Goal: Task Accomplishment & Management: Complete application form

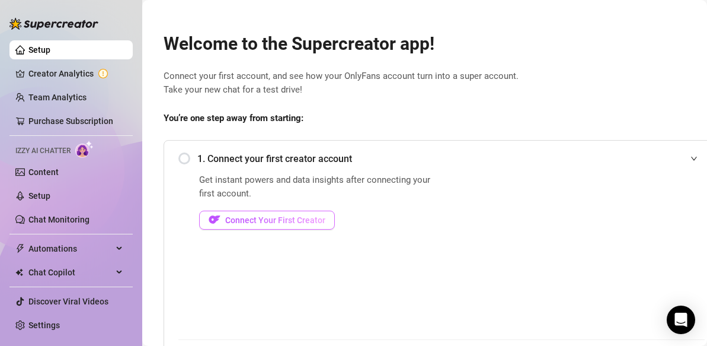
click at [274, 221] on span "Connect Your First Creator" at bounding box center [275, 219] width 100 height 9
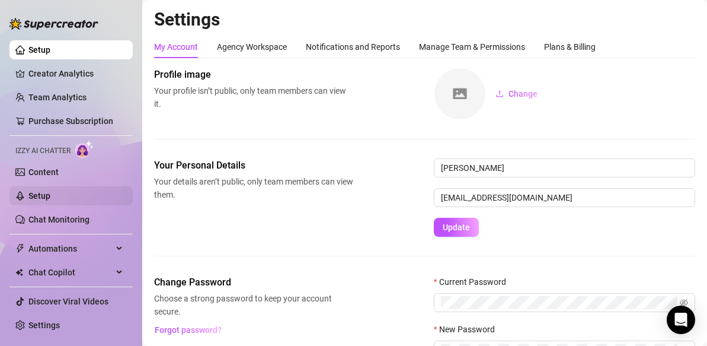
click at [40, 196] on link "Setup" at bounding box center [39, 195] width 22 height 9
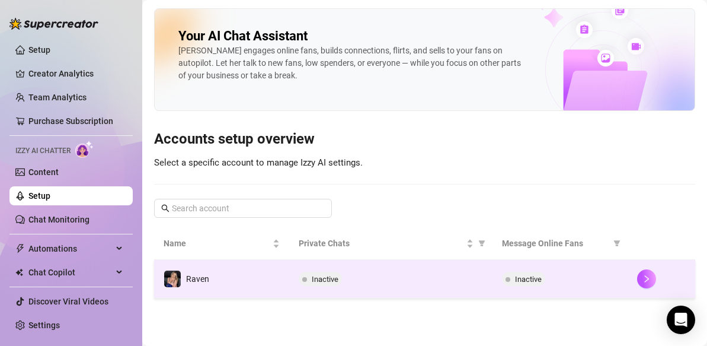
click at [280, 273] on td "Raven" at bounding box center [221, 279] width 135 height 39
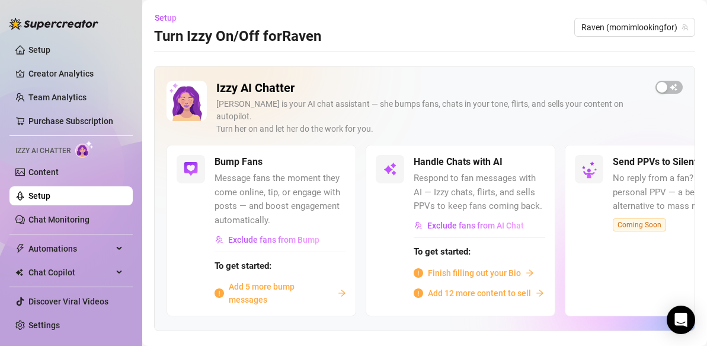
click at [445, 266] on span "Finish filling out your Bio" at bounding box center [474, 272] width 93 height 13
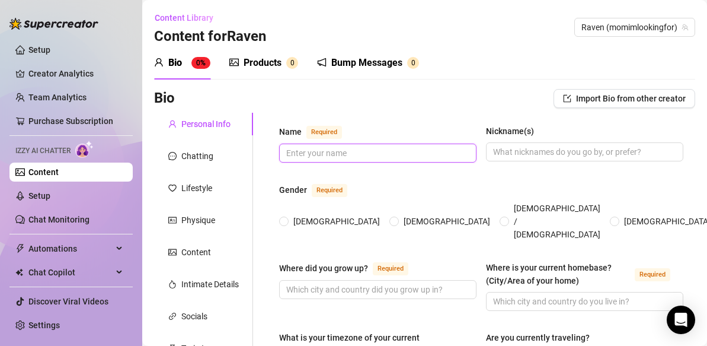
click at [334, 155] on input "Name Required" at bounding box center [376, 152] width 181 height 13
type input "Raven"
click at [286, 218] on input "[DEMOGRAPHIC_DATA]" at bounding box center [284, 222] width 5 height 8
radio input "true"
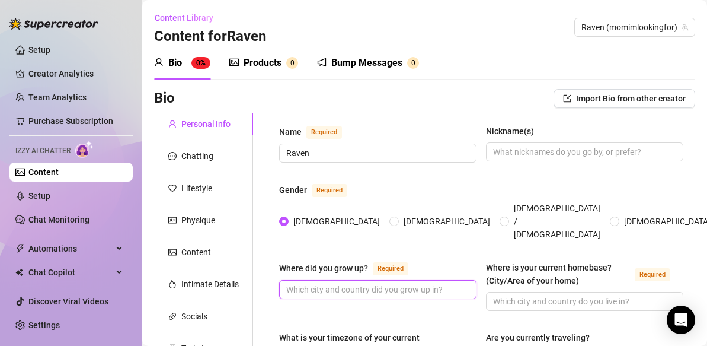
click at [352, 283] on input "Where did you grow up? Required" at bounding box center [376, 289] width 181 height 13
type input "[GEOGRAPHIC_DATA], [US_STATE]"
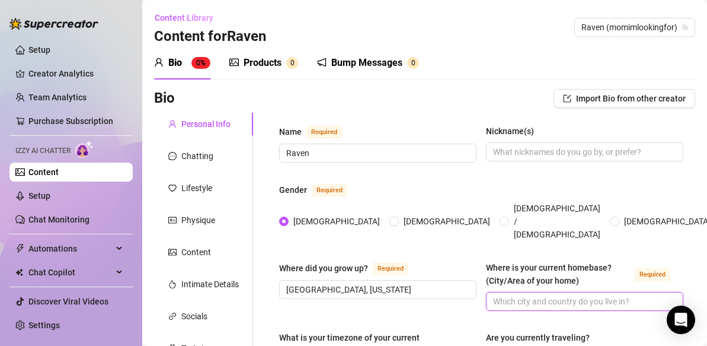
click at [535, 295] on input "Where is your current homebase? (City/Area of your home) Required" at bounding box center [583, 301] width 181 height 13
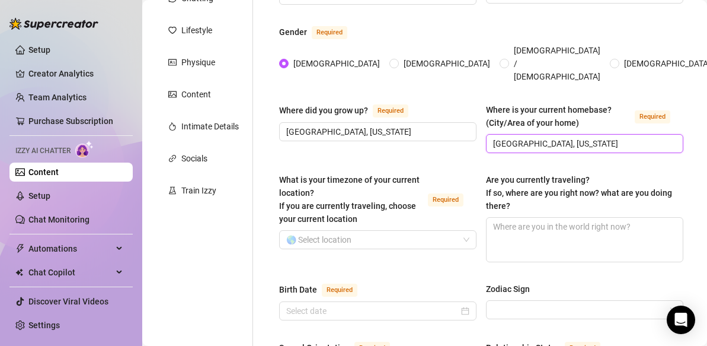
scroll to position [158, 0]
click at [466, 230] on span at bounding box center [377, 239] width 183 height 18
type input "[GEOGRAPHIC_DATA], [US_STATE]"
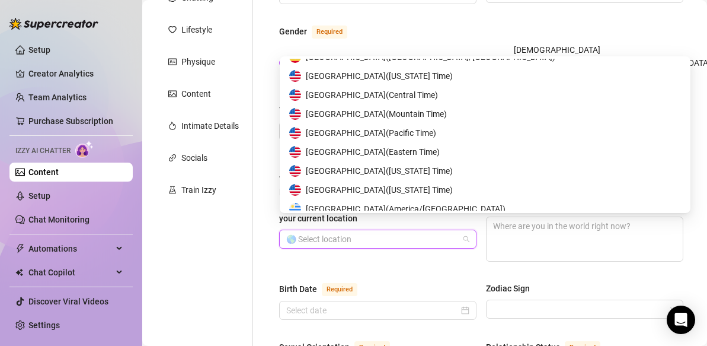
scroll to position [5858, 0]
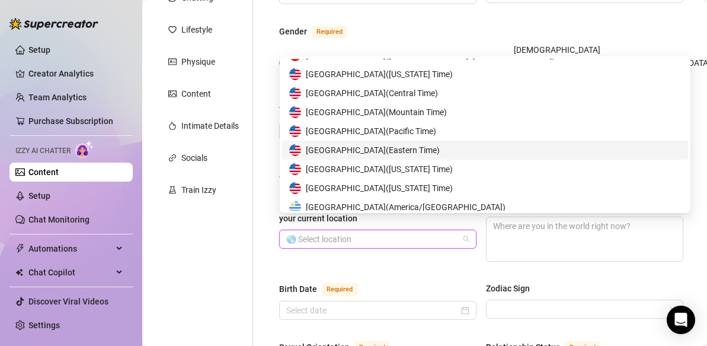
click at [419, 151] on span "United States of America ( Eastern Time )" at bounding box center [373, 150] width 134 height 13
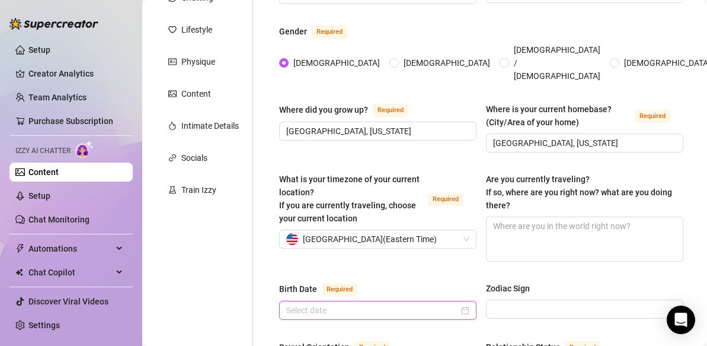
click at [445, 304] on input "Birth Date Required" at bounding box center [372, 310] width 173 height 13
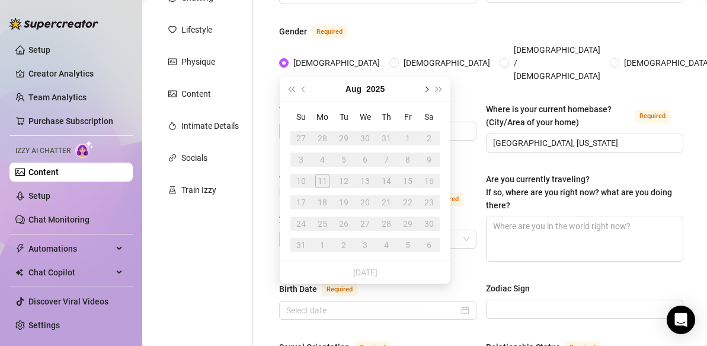
click at [427, 92] on button "Next month (PageDown)" at bounding box center [425, 89] width 13 height 24
click at [428, 92] on button "Next month (PageDown)" at bounding box center [425, 89] width 13 height 24
click at [323, 159] on div "6" at bounding box center [322, 159] width 14 height 14
click at [377, 91] on button "2025" at bounding box center [374, 89] width 18 height 24
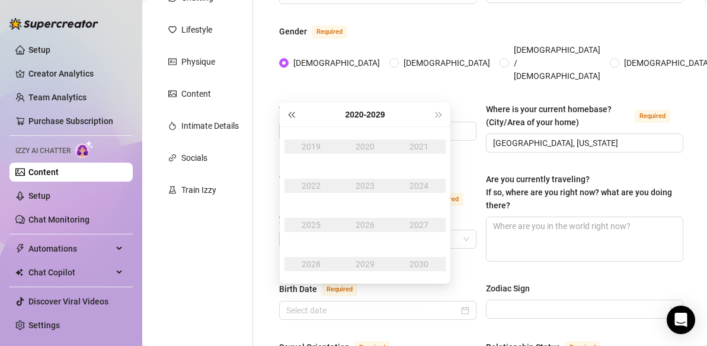
click at [288, 111] on button "Last year (Control + left)" at bounding box center [291, 115] width 13 height 24
click at [292, 113] on span "Last year (Control + left)" at bounding box center [291, 114] width 6 height 6
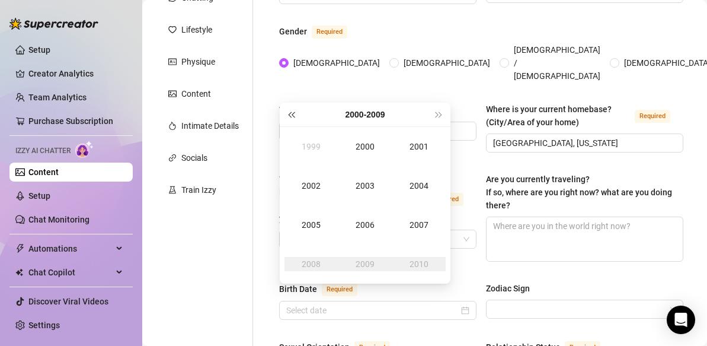
click at [292, 113] on span "Last year (Control + left)" at bounding box center [291, 114] width 6 height 6
click at [438, 115] on span "Next year (Control + right)" at bounding box center [439, 114] width 6 height 6
click at [315, 222] on div "1985" at bounding box center [312, 225] width 36 height 14
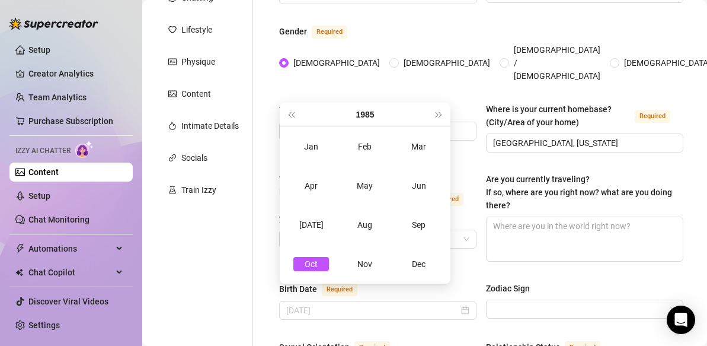
click at [313, 264] on div "Oct" at bounding box center [312, 264] width 36 height 14
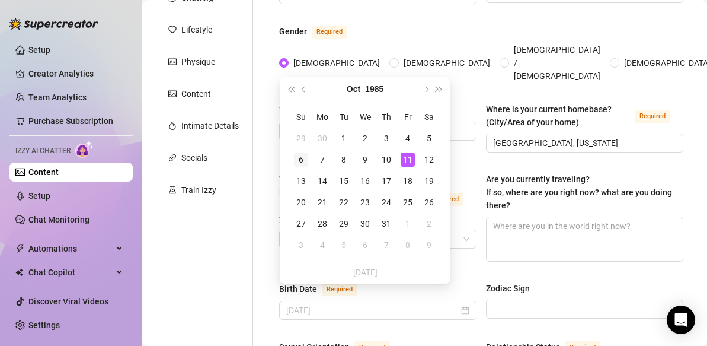
type input "[DATE]"
click at [301, 159] on div "6" at bounding box center [301, 159] width 14 height 14
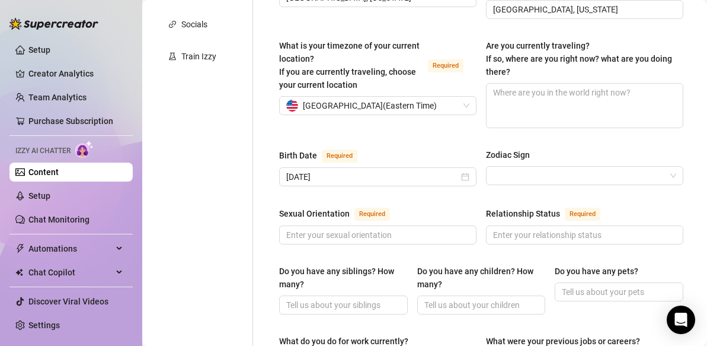
scroll to position [298, 0]
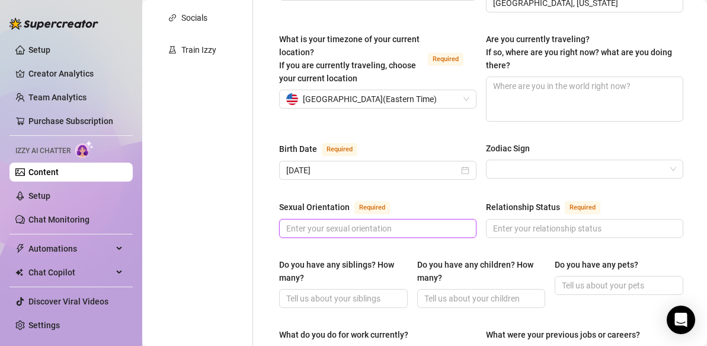
click at [385, 222] on input "Sexual Orientation Required" at bounding box center [376, 228] width 181 height 13
type input "[DEMOGRAPHIC_DATA]"
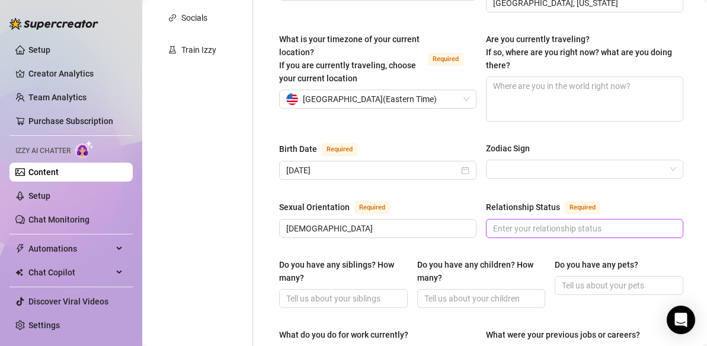
click at [530, 222] on input "Relationship Status Required" at bounding box center [583, 228] width 181 height 13
type input "M"
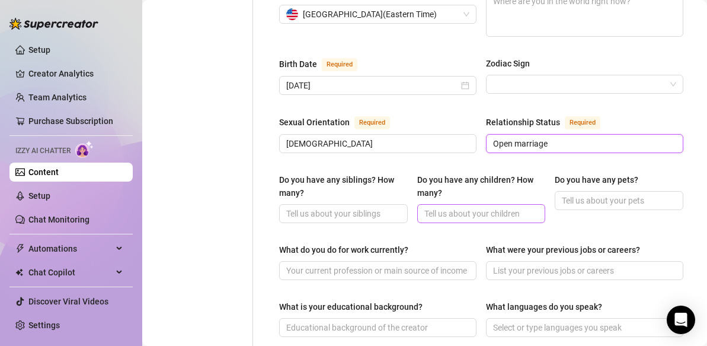
scroll to position [397, 0]
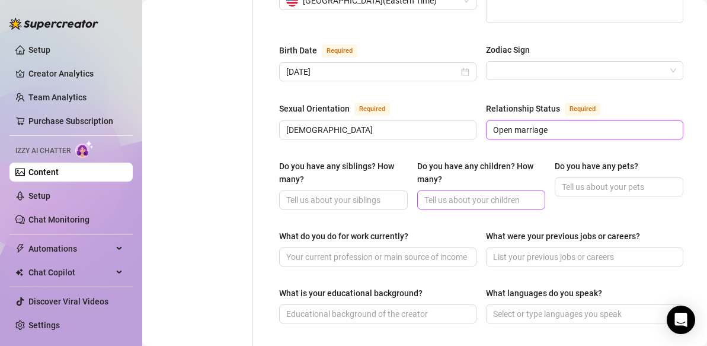
type input "Open marriage"
click at [451, 193] on input "Do you have any children? How many?" at bounding box center [481, 199] width 112 height 13
type input "2"
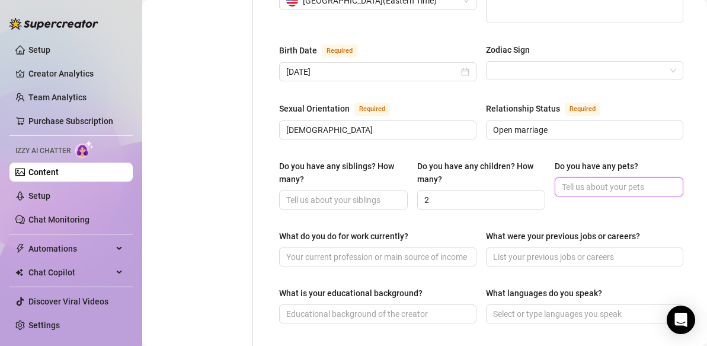
click at [569, 180] on input "Do you have any pets?" at bounding box center [618, 186] width 112 height 13
type input "2 dogs"
click at [457, 250] on input "What do you do for work currently?" at bounding box center [376, 256] width 181 height 13
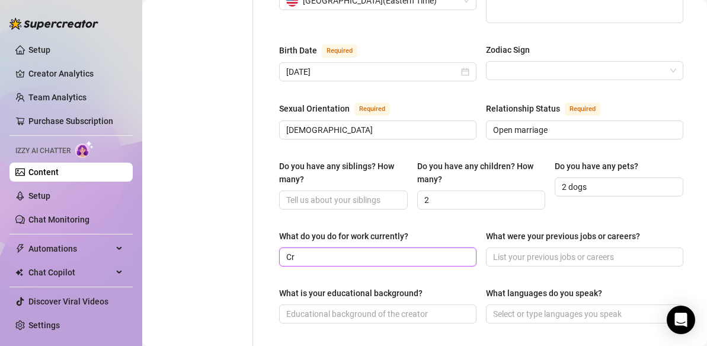
type input "C"
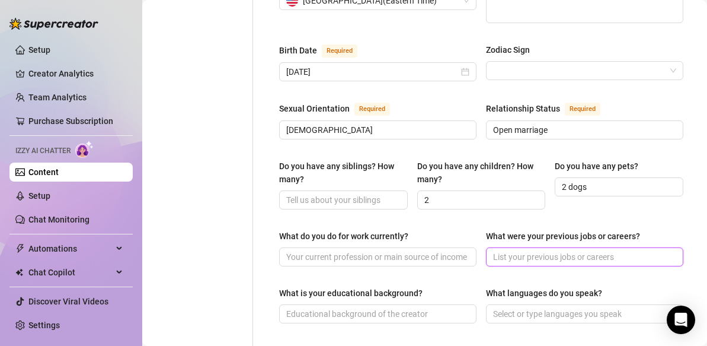
click at [528, 250] on input "What were your previous jobs or careers?" at bounding box center [583, 256] width 181 height 13
type input "Teacher"
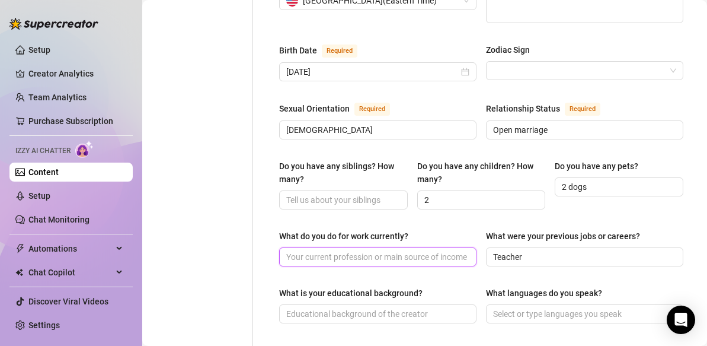
click at [435, 250] on input "What do you do for work currently?" at bounding box center [376, 256] width 181 height 13
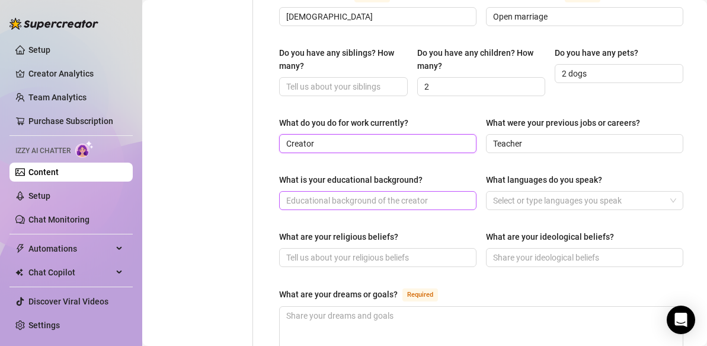
scroll to position [541, 0]
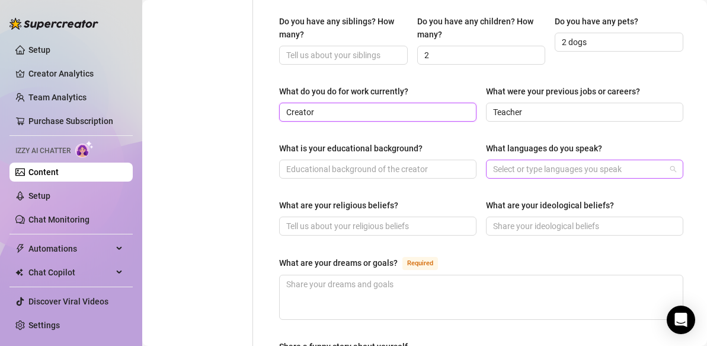
click at [511, 161] on div at bounding box center [579, 169] width 180 height 17
type input "Creator"
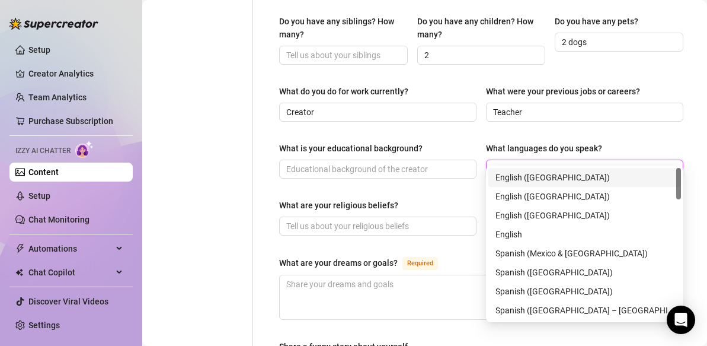
click at [507, 178] on div "English ([GEOGRAPHIC_DATA])" at bounding box center [585, 177] width 178 height 13
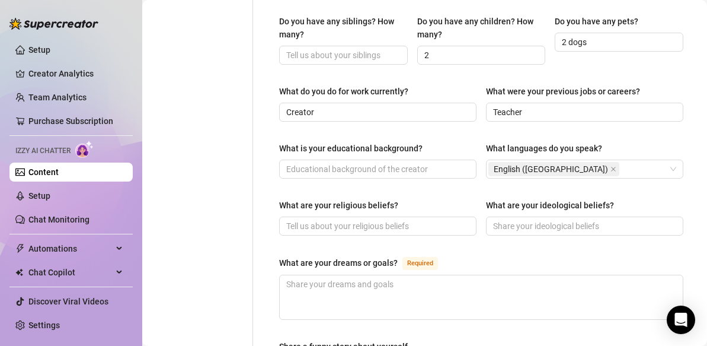
click at [433, 199] on div "What are your religious beliefs?" at bounding box center [377, 208] width 197 height 18
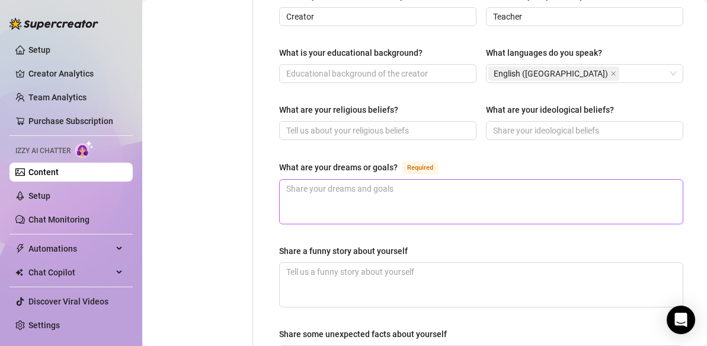
scroll to position [639, 0]
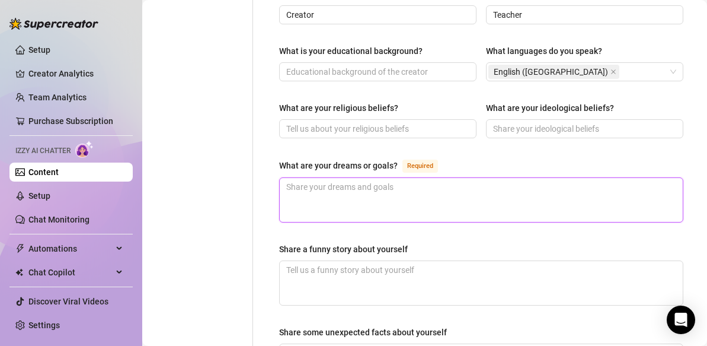
click at [368, 186] on textarea "What are your dreams or goals? Required" at bounding box center [481, 200] width 403 height 44
type textarea "M"
type textarea "My"
type textarea "My g"
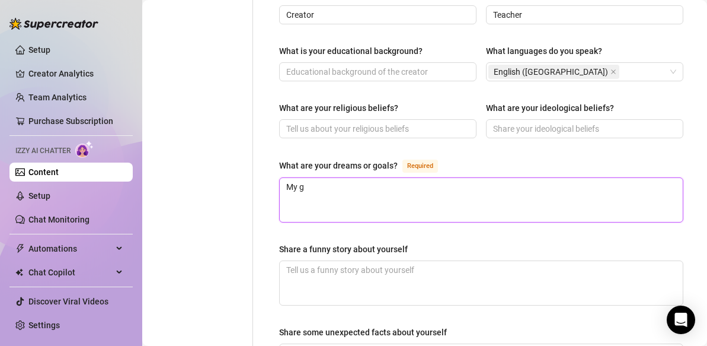
type textarea "My go"
type textarea "My goa"
type textarea "My goal"
type textarea "My goals"
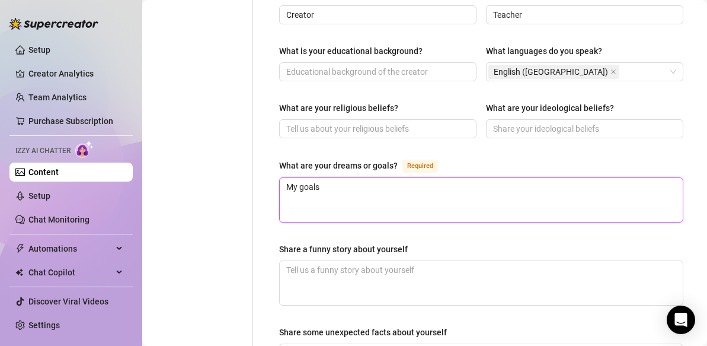
type textarea "My goals i"
type textarea "My goals is"
type textarea "My goals is t"
type textarea "My goals is to"
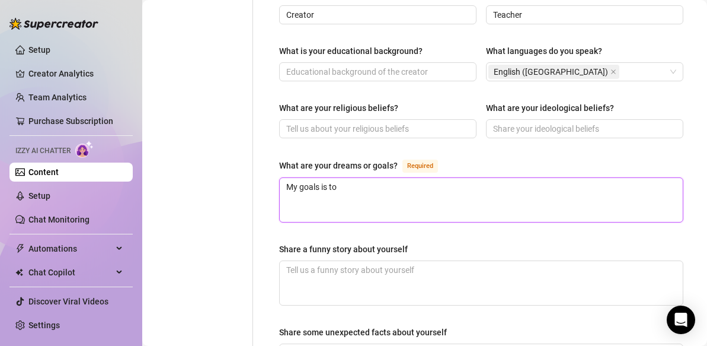
type textarea "My goals is to"
type textarea "My goals is to t"
type textarea "My goals is to"
type textarea "My goals is t"
type textarea "My goals is"
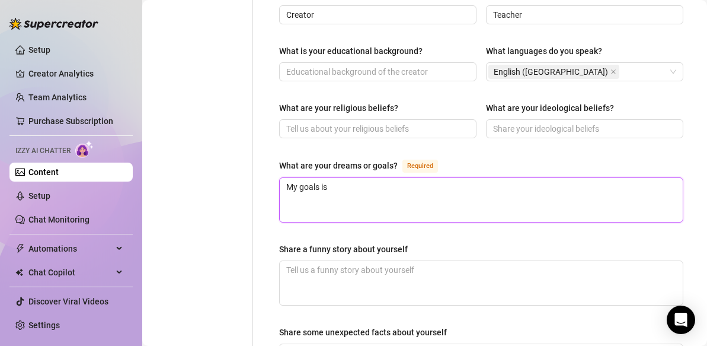
type textarea "My goals is"
type textarea "My goals i"
type textarea "My goals"
type textarea "My goal"
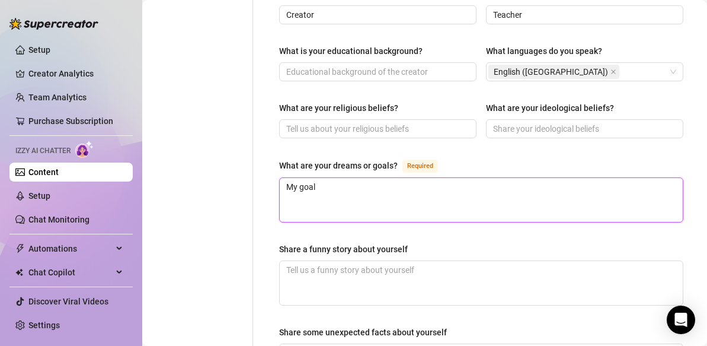
type textarea "My goa"
type textarea "My go"
type textarea "My g"
type textarea "My"
type textarea "My d"
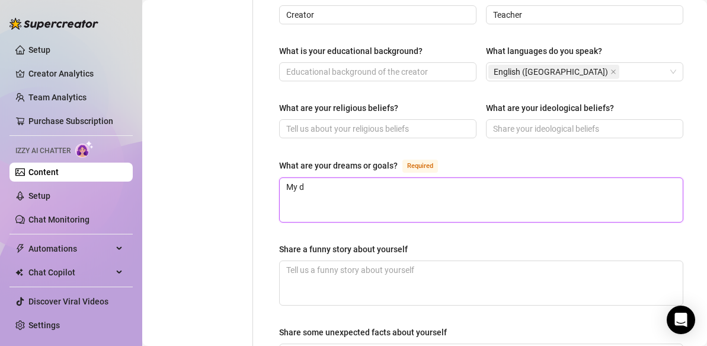
type textarea "My dr"
type textarea "My dre"
type textarea "My drea"
type textarea "My dream"
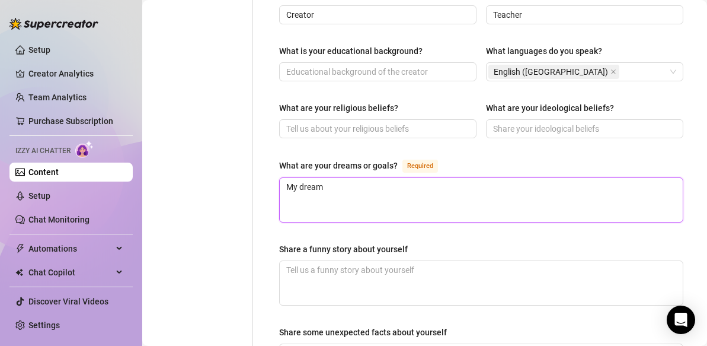
type textarea "My dream i"
type textarea "My dream is"
type textarea "My dream is t"
type textarea "My dream is to"
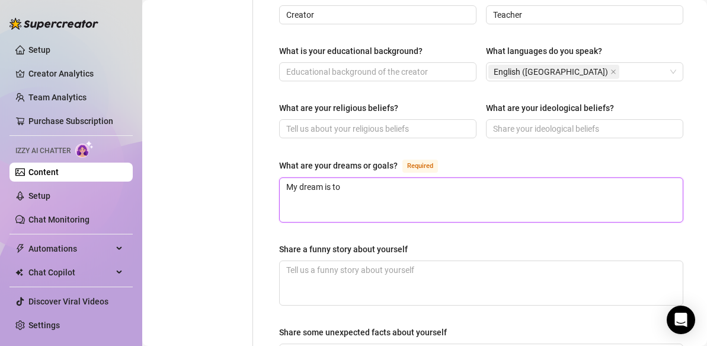
type textarea "My dream is to"
type textarea "My dream is to t"
type textarea "My dream is to tr"
type textarea "My dream is to tra"
type textarea "My dream is to trav"
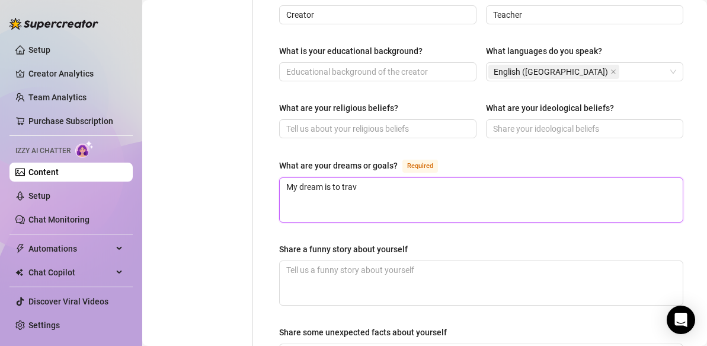
type textarea "My dream is to trave"
type textarea "My dream is to travel"
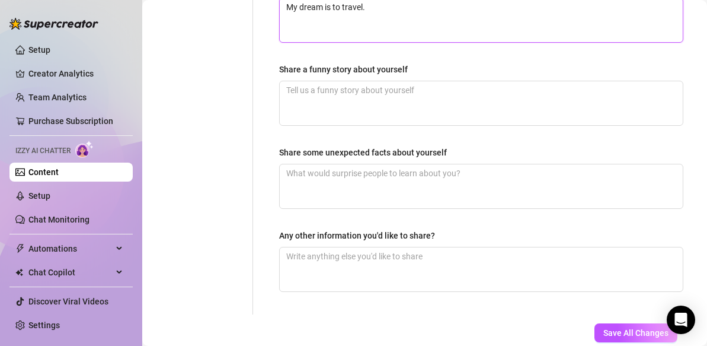
scroll to position [855, 0]
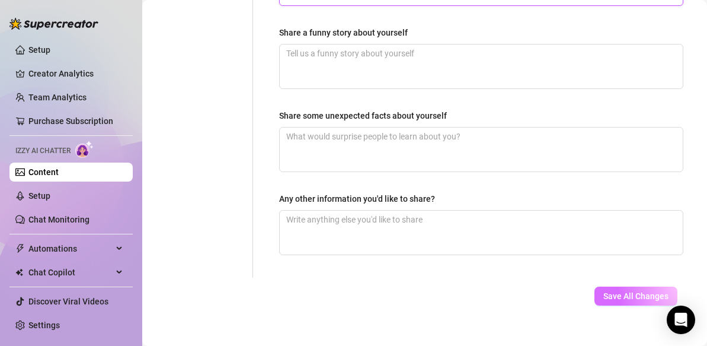
type textarea "My dream is to travel."
click at [615, 291] on span "Save All Changes" at bounding box center [636, 295] width 65 height 9
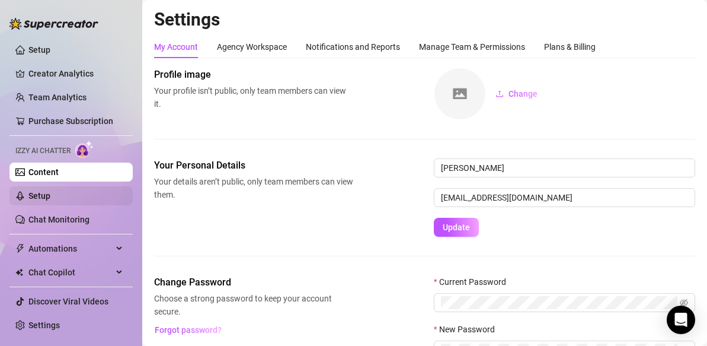
click at [50, 191] on link "Setup" at bounding box center [39, 195] width 22 height 9
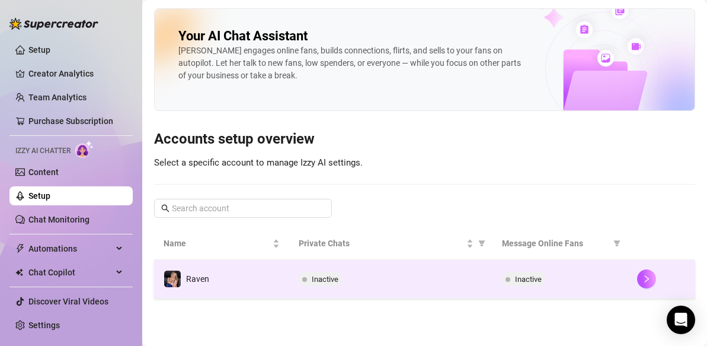
click at [235, 276] on td "Raven" at bounding box center [221, 279] width 135 height 39
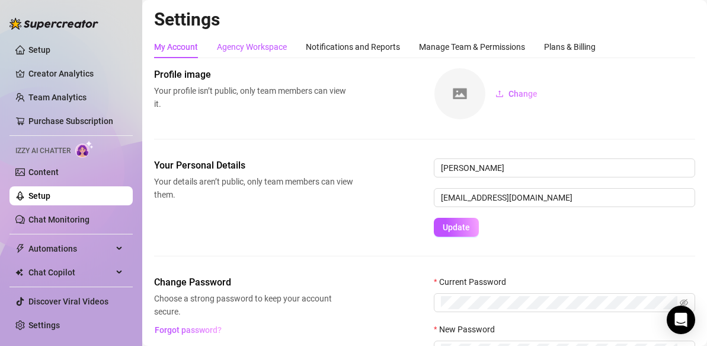
click at [238, 50] on div "Agency Workspace" at bounding box center [252, 46] width 70 height 13
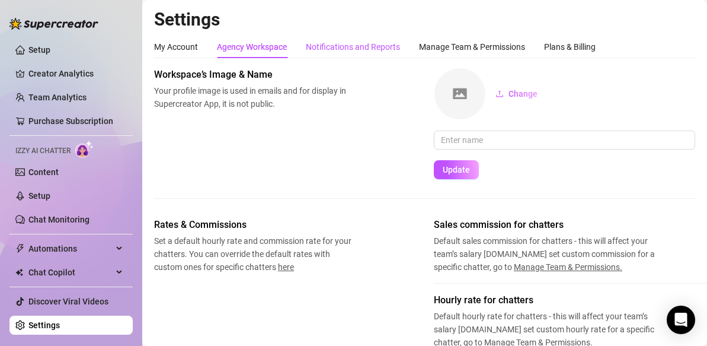
click at [330, 49] on div "Notifications and Reports" at bounding box center [353, 46] width 94 height 13
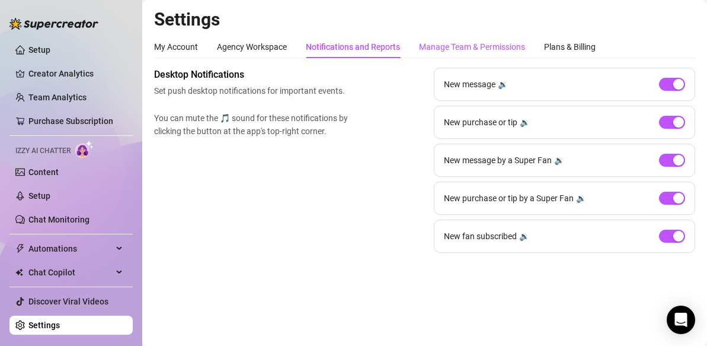
click at [453, 51] on div "Manage Team & Permissions" at bounding box center [472, 46] width 106 height 13
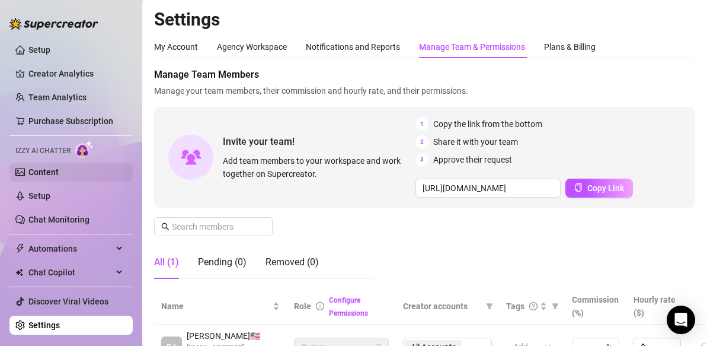
click at [55, 168] on link "Content" at bounding box center [43, 171] width 30 height 9
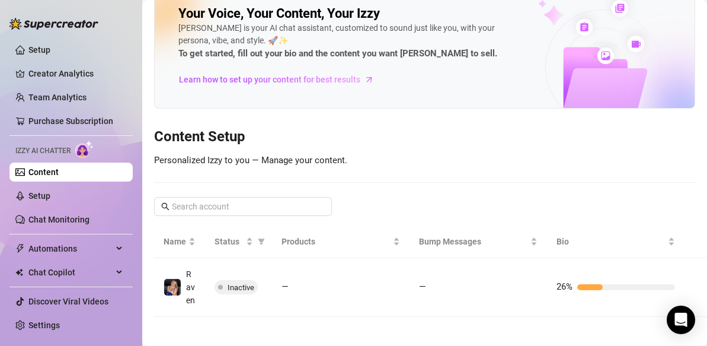
scroll to position [42, 0]
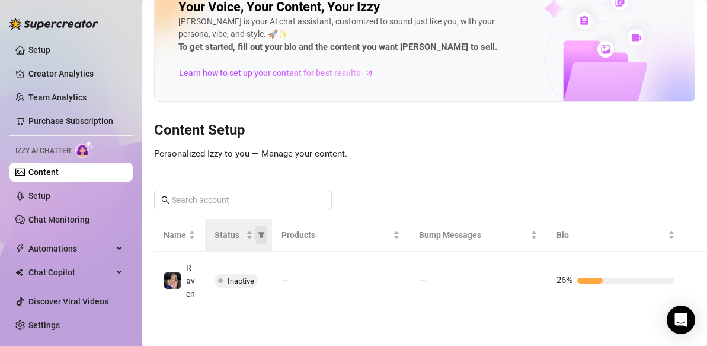
click at [261, 232] on icon "filter" at bounding box center [262, 235] width 7 height 6
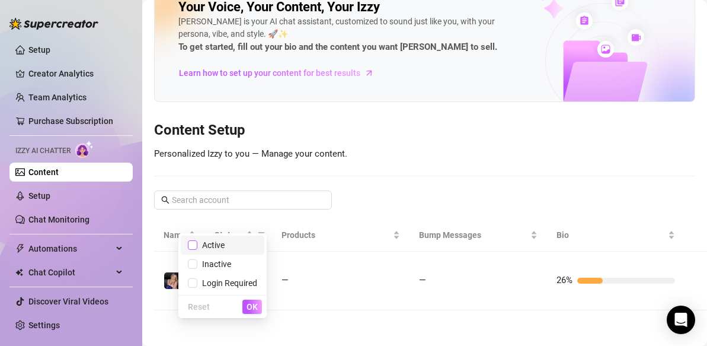
click at [193, 246] on input "checkbox" at bounding box center [192, 244] width 9 height 9
checkbox input "false"
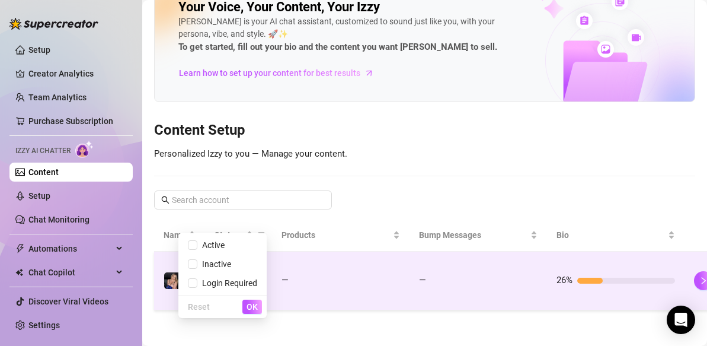
click at [278, 277] on td "—" at bounding box center [341, 280] width 138 height 59
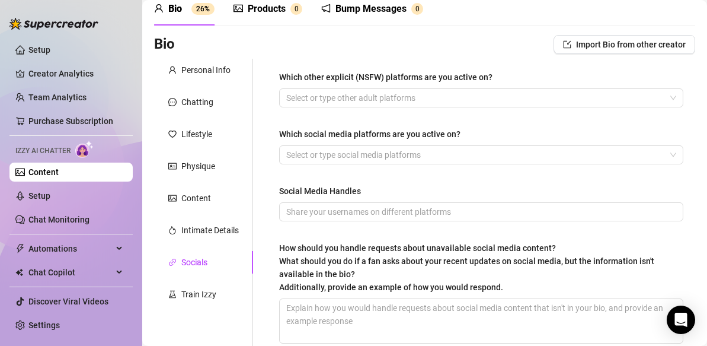
scroll to position [44, 0]
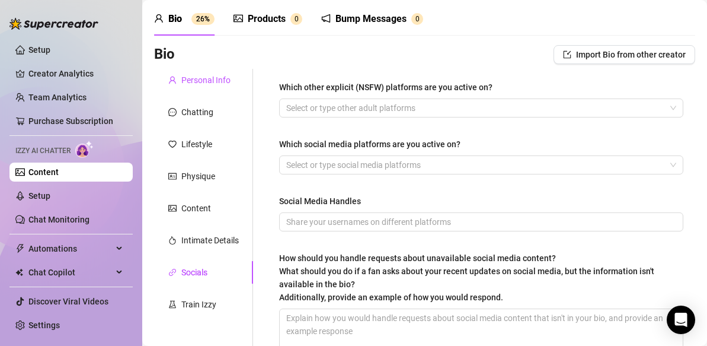
click at [206, 81] on div "Personal Info" at bounding box center [205, 80] width 49 height 13
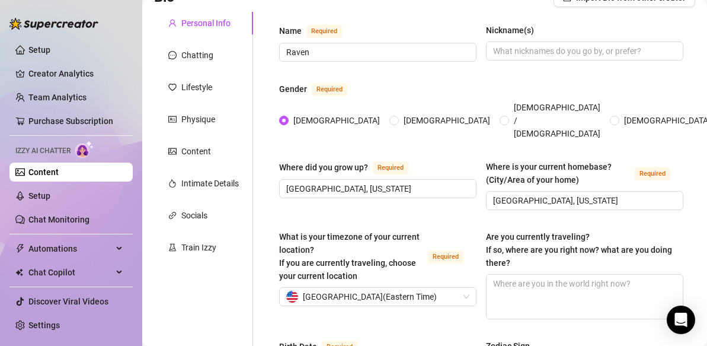
scroll to position [100, 0]
click at [197, 56] on div "Chatting" at bounding box center [197, 55] width 32 height 13
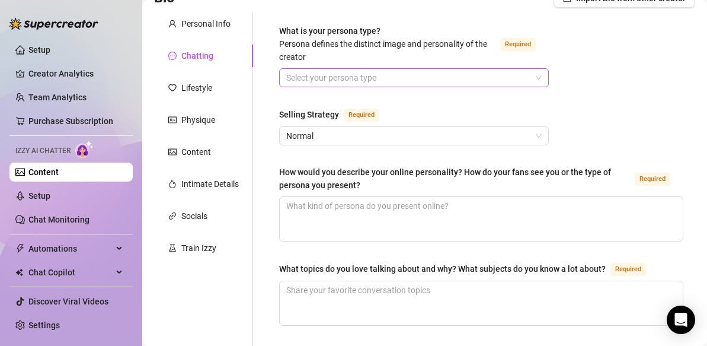
click at [291, 74] on input "What is your persona type? [PERSON_NAME] defines the distinct image and persona…" at bounding box center [408, 78] width 245 height 18
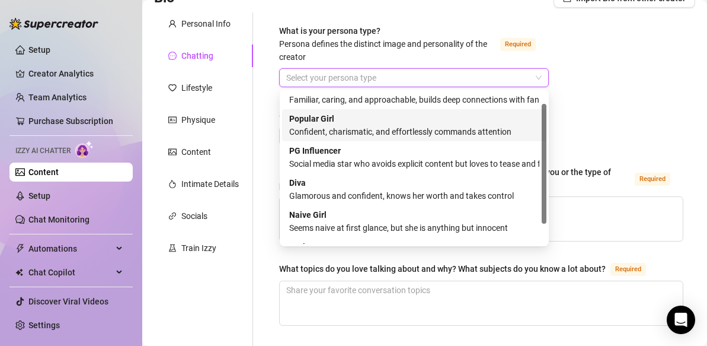
scroll to position [0, 0]
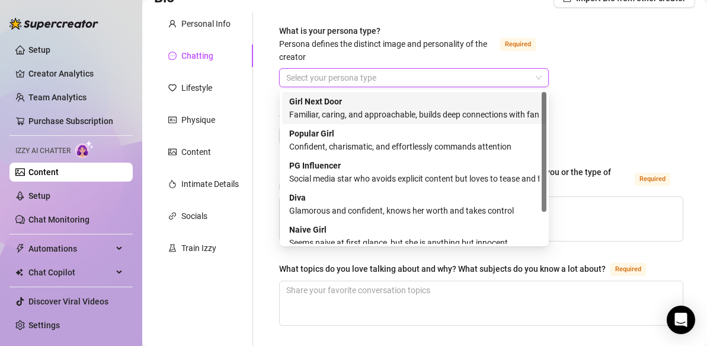
click at [365, 108] on div "Familiar, caring, and approachable, builds deep connections with fans" at bounding box center [414, 114] width 250 height 13
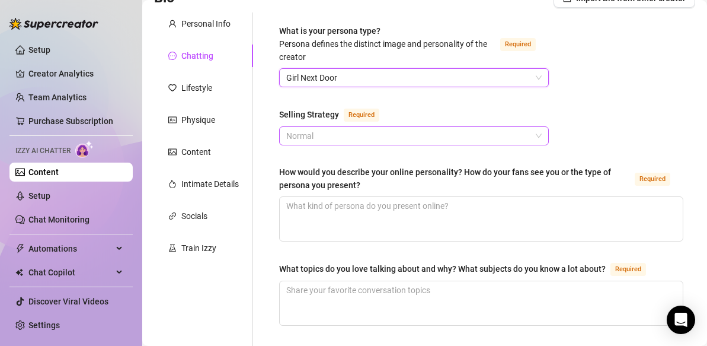
click at [369, 136] on span "Normal" at bounding box center [414, 136] width 256 height 18
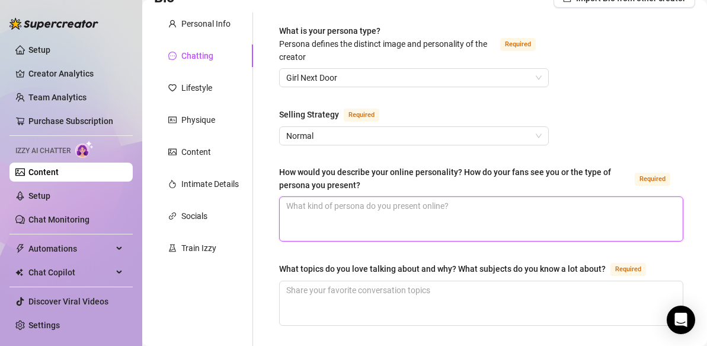
click at [349, 213] on textarea "How would you describe your online personality? How do your fans see you or the…" at bounding box center [481, 219] width 403 height 44
type textarea "I"
type textarea "I a"
type textarea "I am"
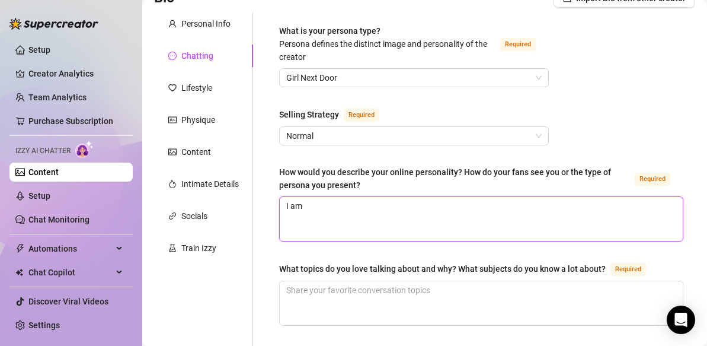
type textarea "I am"
type textarea "I am t"
type textarea "I am th"
type textarea "I am the"
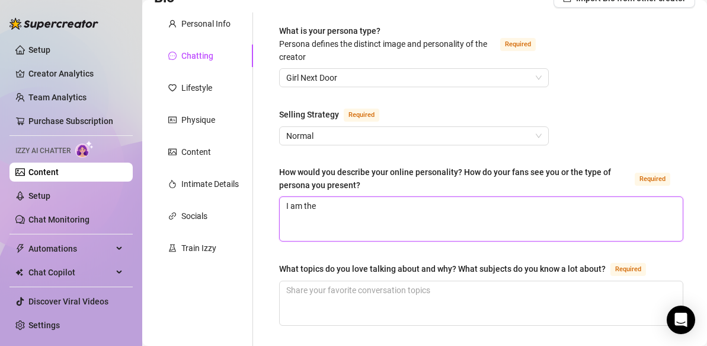
type textarea "I am the s"
type textarea "I am the sa"
type textarea "I am the sas"
type textarea "I am the sass"
type textarea "I am the sassy"
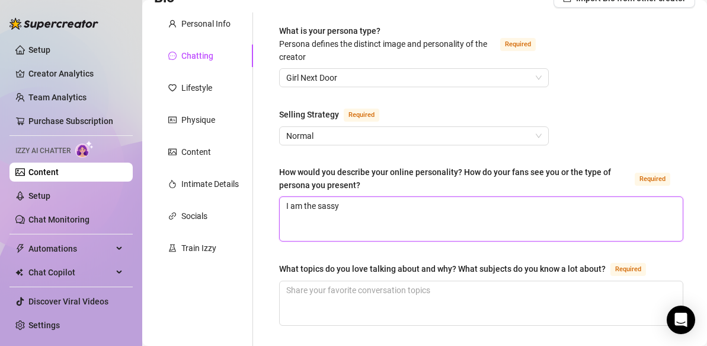
type textarea "I am the sassy"
type textarea "I am the sassy M"
type textarea "I am the sassy MI"
type textarea "I am the sassy MIL"
type textarea "I am the sassy MILF"
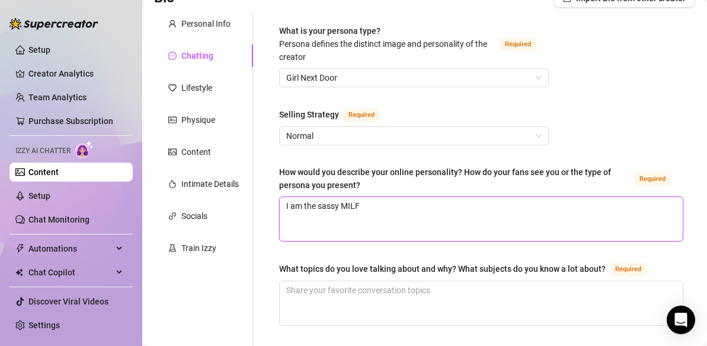
type textarea "I am the sassy MILF"
type textarea "I am the sassy MILF n"
type textarea "I am the sassy MILF ne"
type textarea "I am the sassy MILF nex"
type textarea "I am the sassy MILF next"
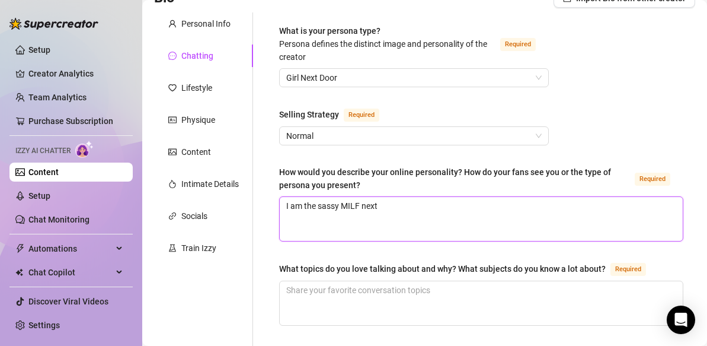
type textarea "I am the sassy MILF next"
type textarea "I am the sassy MILF next d"
type textarea "I am the sassy MILF next do"
type textarea "I am the sassy MILF next doo"
type textarea "I am the sassy MILF next door"
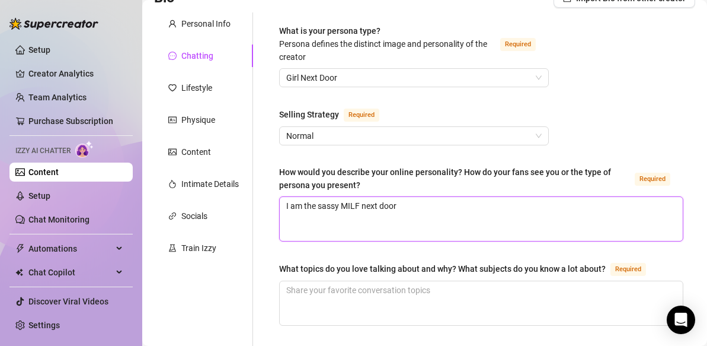
click at [343, 206] on textarea "I am the sassy MILF next door" at bounding box center [481, 219] width 403 height 44
type textarea "I am the sassy hMILF next door"
type textarea "I am the sassy hoMILF next door"
type textarea "I am the sassy hotMILF next door"
type textarea "I am the sassy hot MILF next door"
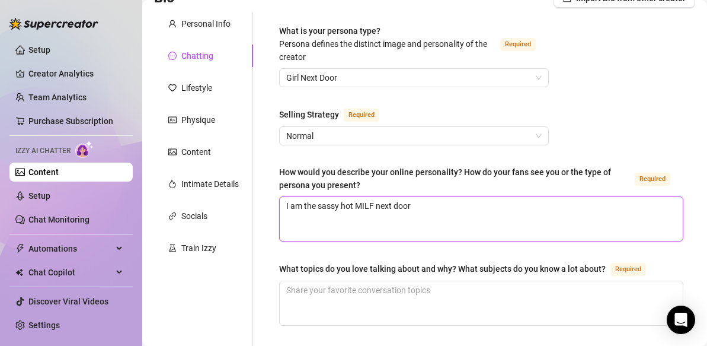
type textarea "I am the sassy hotMILF next door"
type textarea "I am the sassy hotwMILF next door"
type textarea "I am the sassy hotwiMILF next door"
type textarea "I am the sassy hotwifMILF next door"
type textarea "I am the sassy hotwifeMILF next door"
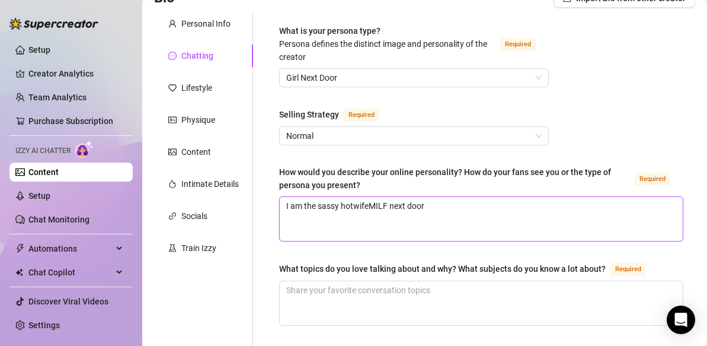
type textarea "I am the sassy hotwife MILF next door"
click at [433, 206] on textarea "I am the sassy hotwife MILF next door" at bounding box center [481, 219] width 403 height 44
type textarea "I am the sassy hotwife MILF next door."
type textarea "I am the sassy hotwife MILF next door. M"
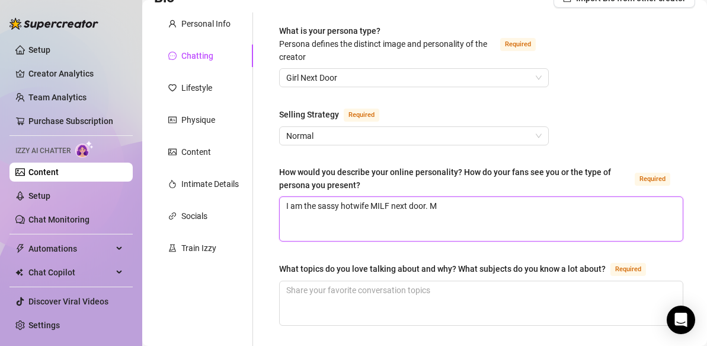
type textarea "I am the sassy hotwife MILF next door. My"
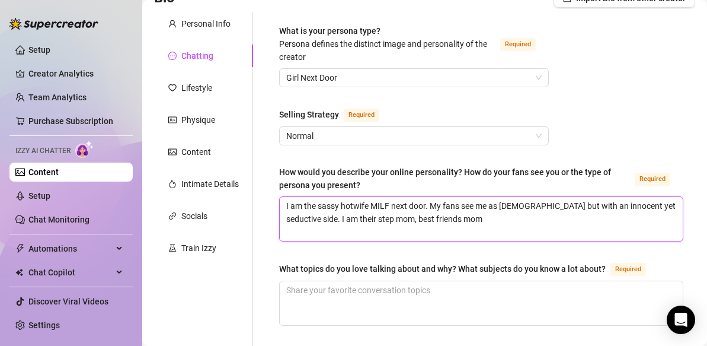
click at [419, 225] on textarea "I am the sassy hotwife MILF next door. My fans see me as [DEMOGRAPHIC_DATA] but…" at bounding box center [481, 219] width 403 height 44
click at [419, 218] on textarea "I am the sassy hotwife MILF next door. My fans see me as [DEMOGRAPHIC_DATA] but…" at bounding box center [481, 219] width 403 height 44
click at [505, 219] on textarea "I am the sassy hotwife MILF next door. My fans see me as [DEMOGRAPHIC_DATA] but…" at bounding box center [481, 219] width 403 height 44
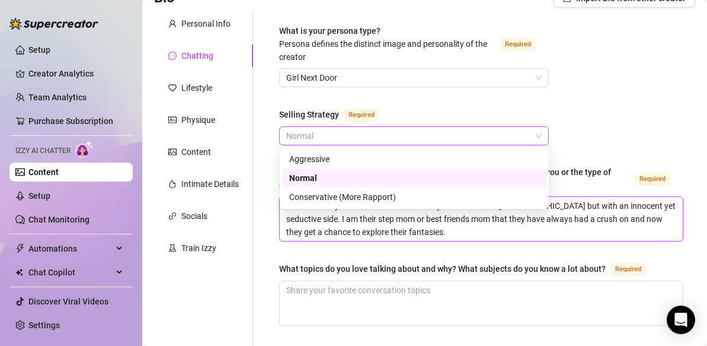
click at [478, 138] on span "Normal" at bounding box center [414, 136] width 256 height 18
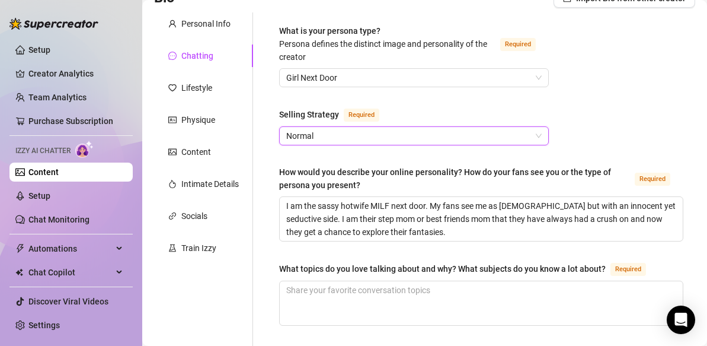
click at [478, 138] on span "Normal" at bounding box center [414, 136] width 256 height 18
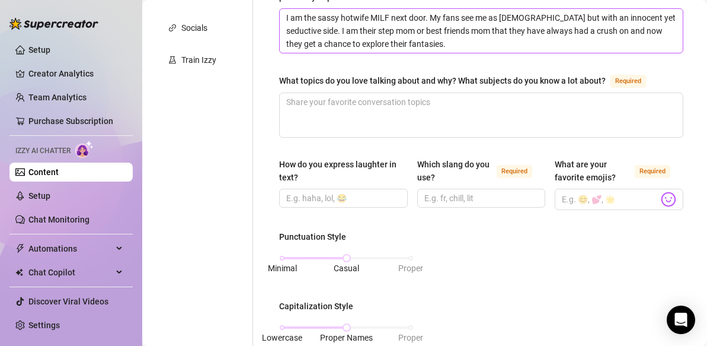
scroll to position [289, 0]
click at [342, 195] on input "How do you express laughter in text?" at bounding box center [342, 197] width 112 height 13
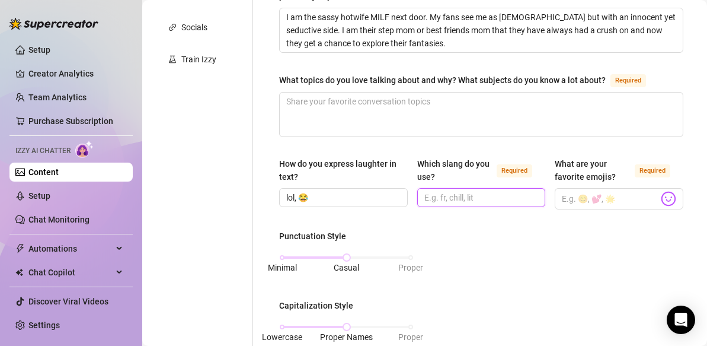
click at [461, 197] on input "Which slang do you use? Required" at bounding box center [481, 197] width 112 height 13
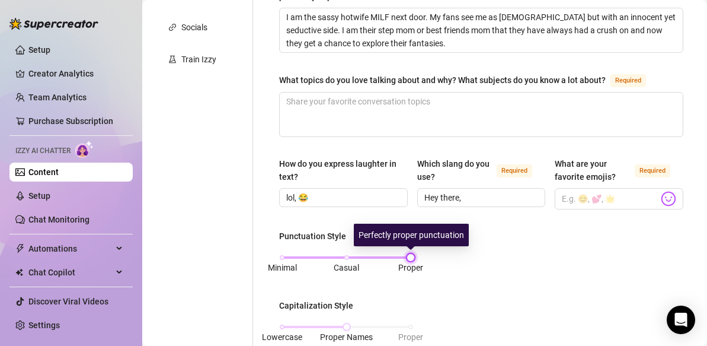
click at [411, 254] on div "Minimal Casual Proper" at bounding box center [346, 257] width 129 height 7
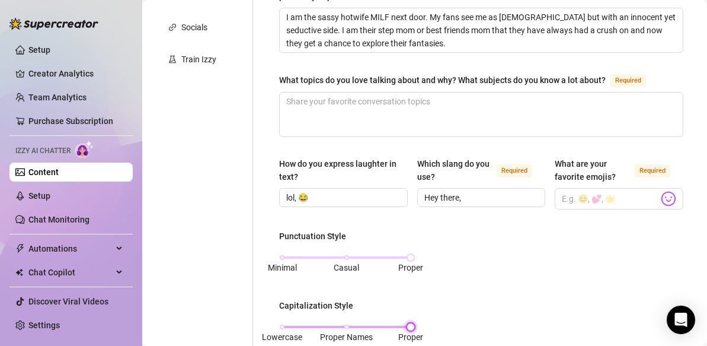
click at [411, 326] on div "Lowercase Proper Names Proper" at bounding box center [346, 326] width 129 height 7
click at [474, 197] on input "Hey there," at bounding box center [481, 197] width 112 height 13
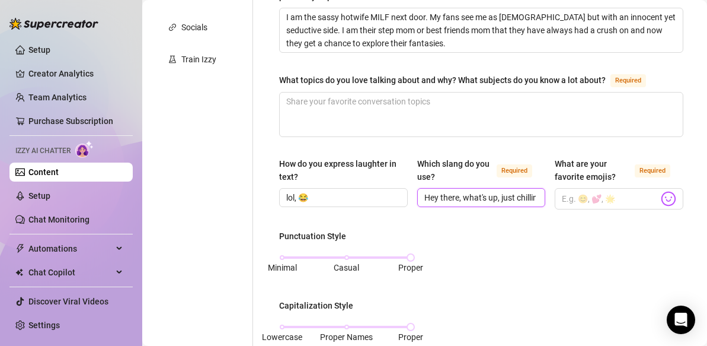
scroll to position [0, 2]
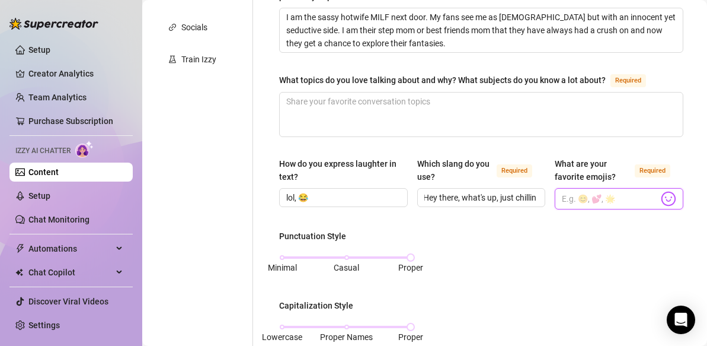
click at [599, 199] on input "What are your favorite emojis? Required" at bounding box center [610, 198] width 97 height 15
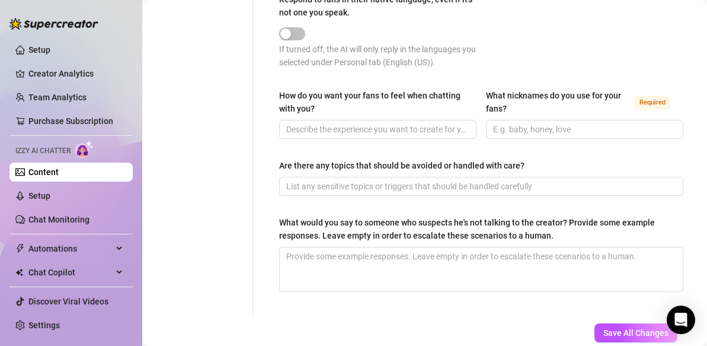
scroll to position [742, 0]
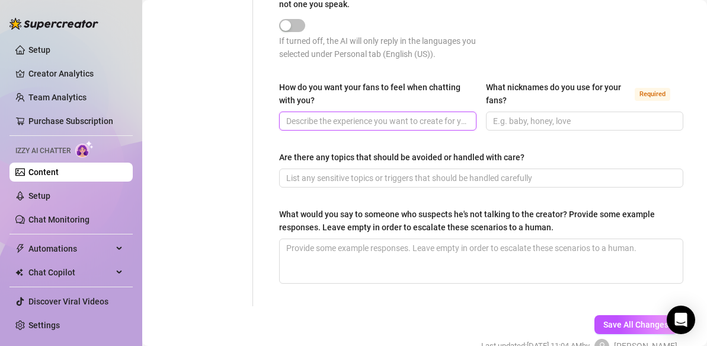
click at [441, 120] on input "How do you want your fans to feel when chatting with you?" at bounding box center [376, 120] width 181 height 13
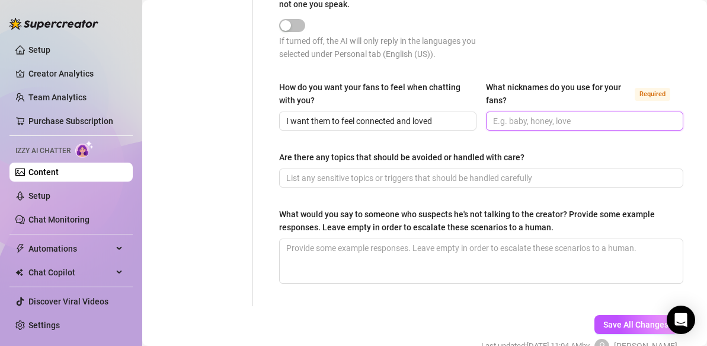
click at [527, 121] on input "What nicknames do you use for your fans? Required" at bounding box center [583, 120] width 181 height 13
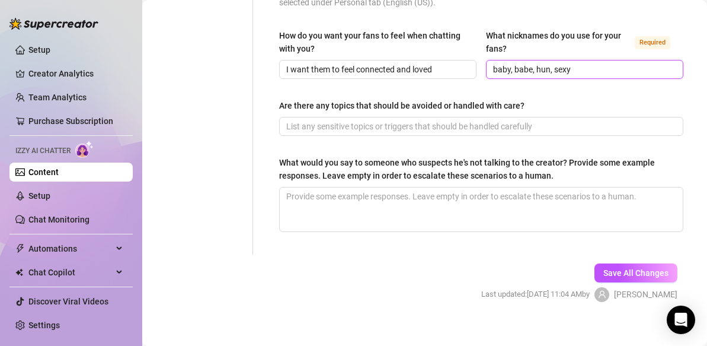
scroll to position [805, 0]
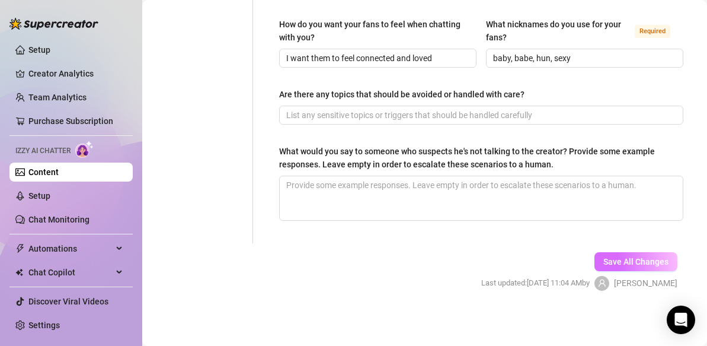
click at [619, 258] on span "Save All Changes" at bounding box center [636, 261] width 65 height 9
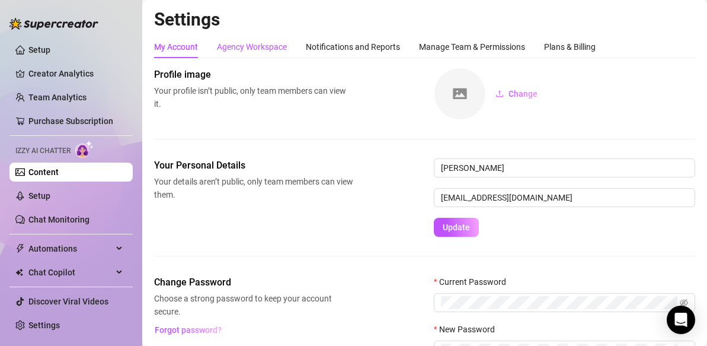
click at [264, 46] on div "Agency Workspace" at bounding box center [252, 46] width 70 height 13
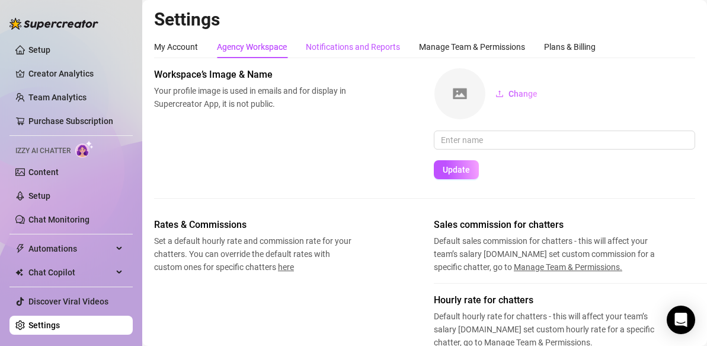
click at [355, 44] on div "Notifications and Reports" at bounding box center [353, 46] width 94 height 13
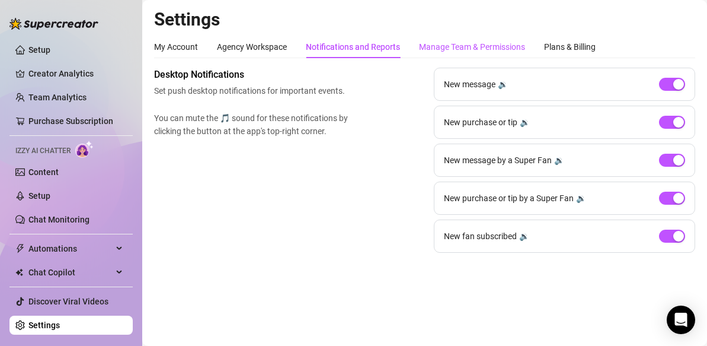
click at [444, 49] on div "Manage Team & Permissions" at bounding box center [472, 46] width 106 height 13
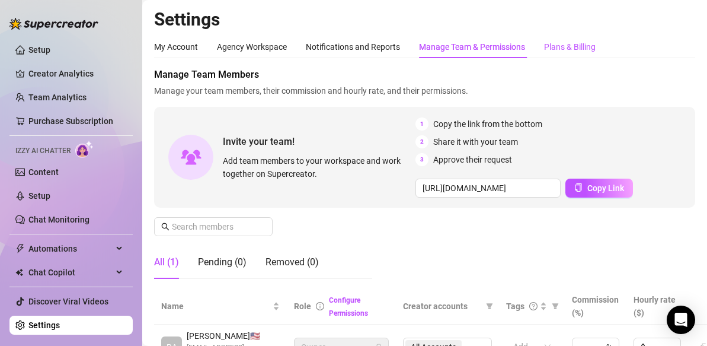
click at [585, 49] on div "Plans & Billing" at bounding box center [570, 46] width 52 height 13
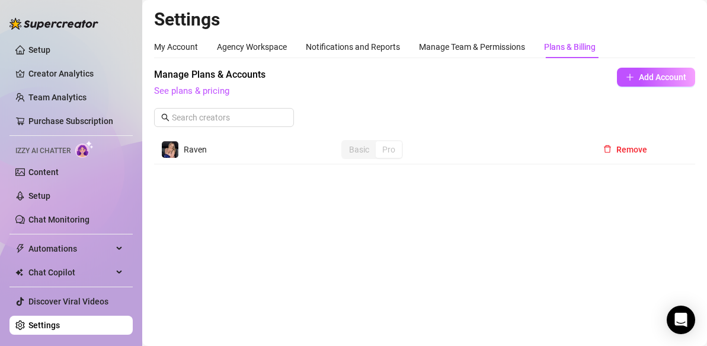
click at [361, 148] on div "Basic" at bounding box center [359, 149] width 33 height 17
click at [44, 197] on link "Setup" at bounding box center [39, 195] width 22 height 9
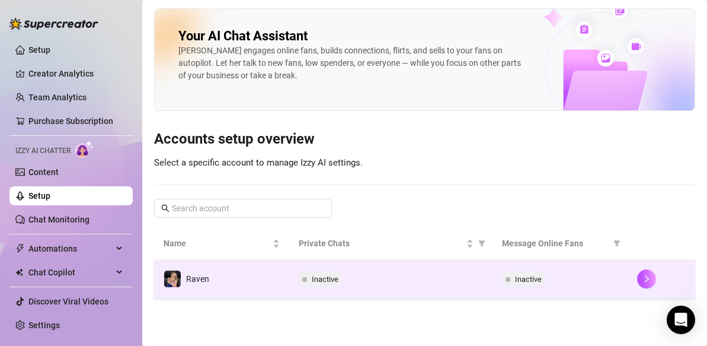
click at [222, 282] on td "Raven" at bounding box center [221, 279] width 135 height 39
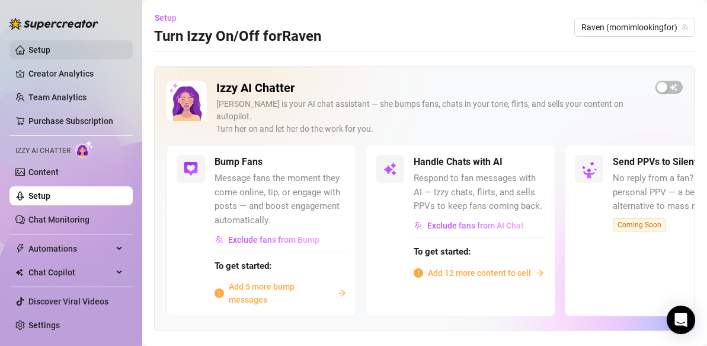
click at [46, 51] on link "Setup" at bounding box center [39, 49] width 22 height 9
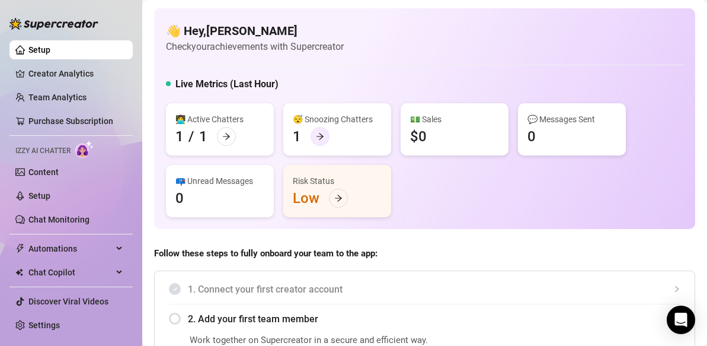
click at [318, 136] on icon "arrow-right" at bounding box center [320, 136] width 8 height 8
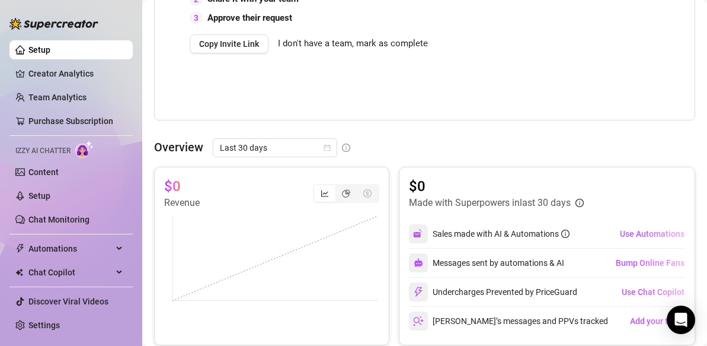
scroll to position [384, 0]
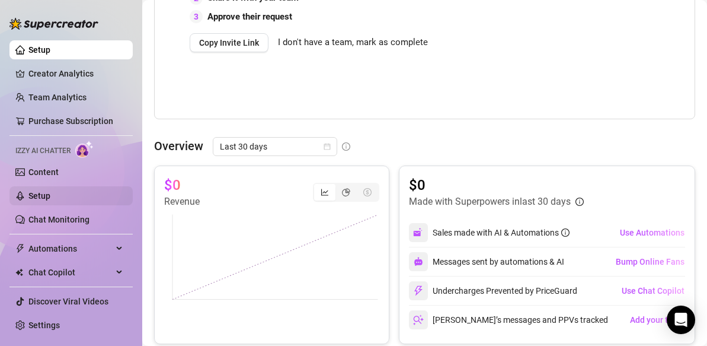
click at [33, 193] on link "Setup" at bounding box center [39, 195] width 22 height 9
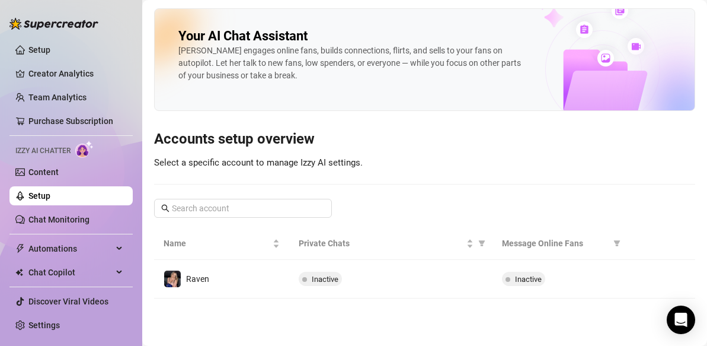
click at [391, 65] on div "[PERSON_NAME] engages online fans, builds connections, flirts, and sells to you…" at bounding box center [350, 62] width 345 height 37
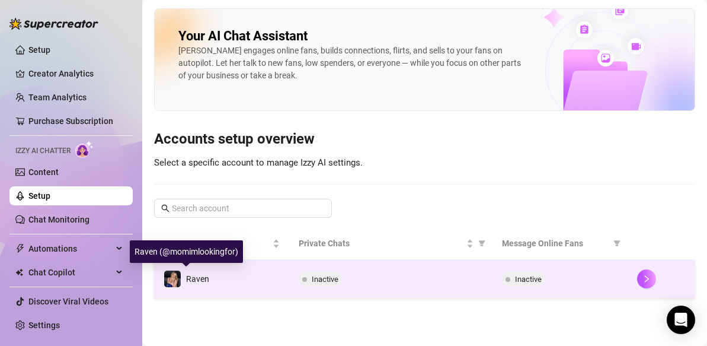
click at [171, 279] on img at bounding box center [172, 278] width 17 height 17
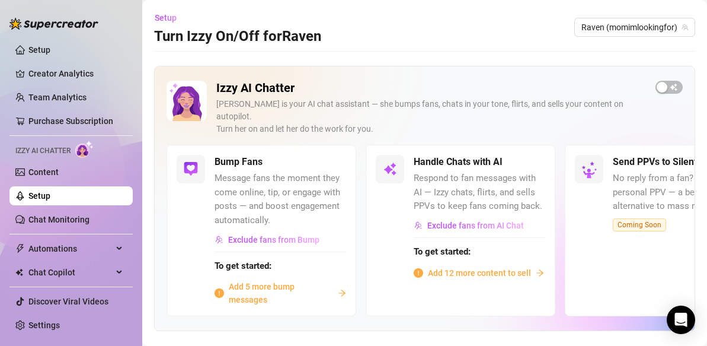
click at [455, 155] on h5 "Handle Chats with AI" at bounding box center [458, 162] width 89 height 14
click at [397, 161] on div at bounding box center [390, 169] width 28 height 28
click at [451, 221] on span "Exclude fans from AI Chat" at bounding box center [476, 225] width 97 height 9
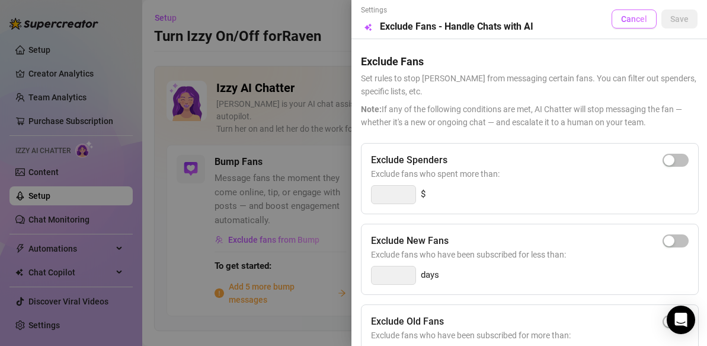
click at [637, 23] on span "Cancel" at bounding box center [634, 18] width 26 height 9
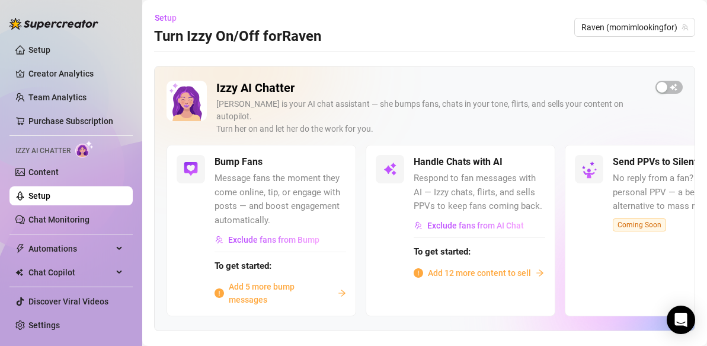
click at [590, 234] on div "Send PPVs to Silent Fans No reply from a fan? Try a smart, personal PPV — a bet…" at bounding box center [660, 230] width 190 height 171
click at [674, 85] on span "button" at bounding box center [669, 87] width 27 height 13
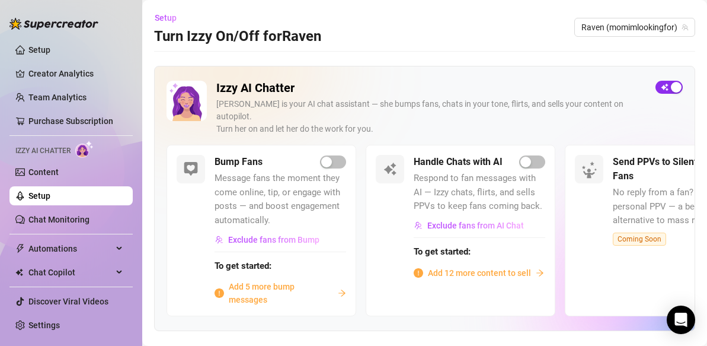
click at [664, 87] on span "button" at bounding box center [669, 87] width 27 height 13
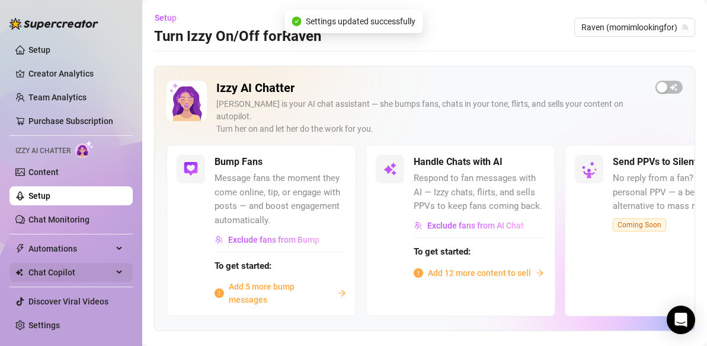
click at [71, 274] on span "Chat Copilot" at bounding box center [70, 272] width 84 height 19
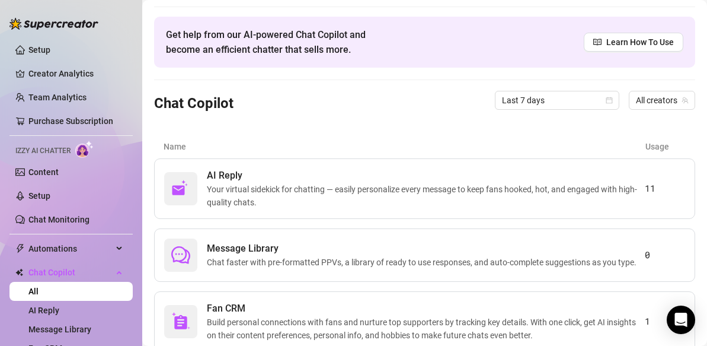
scroll to position [34, 0]
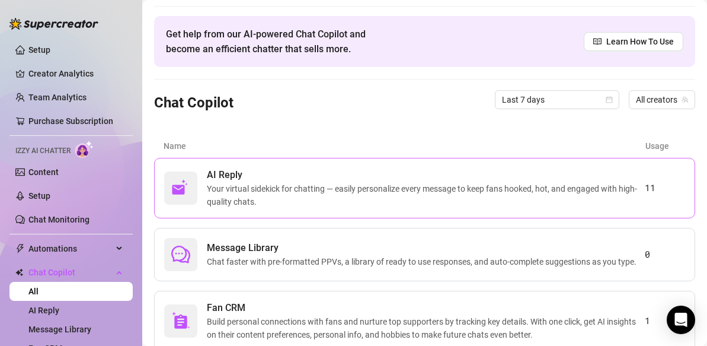
click at [365, 191] on span "Your virtual sidekick for chatting — easily personalize every message to keep f…" at bounding box center [426, 195] width 438 height 26
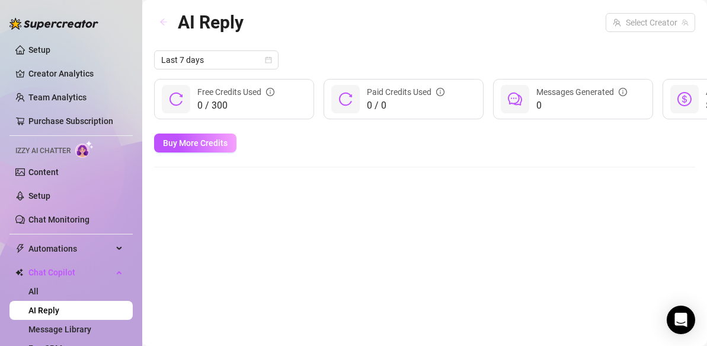
click at [163, 21] on icon "arrow-left" at bounding box center [164, 22] width 8 height 8
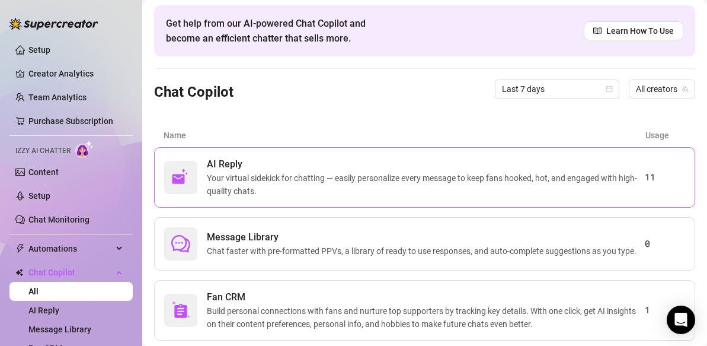
scroll to position [75, 0]
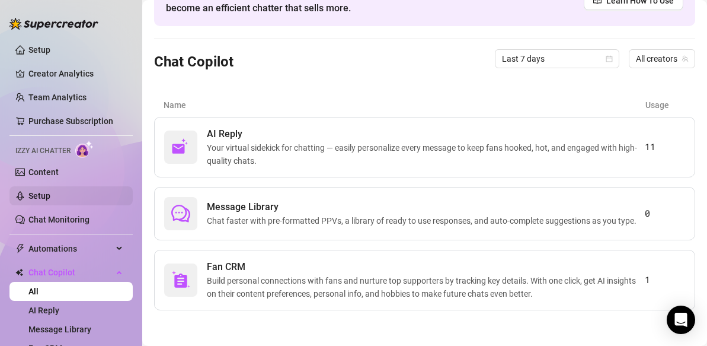
click at [44, 198] on link "Setup" at bounding box center [39, 195] width 22 height 9
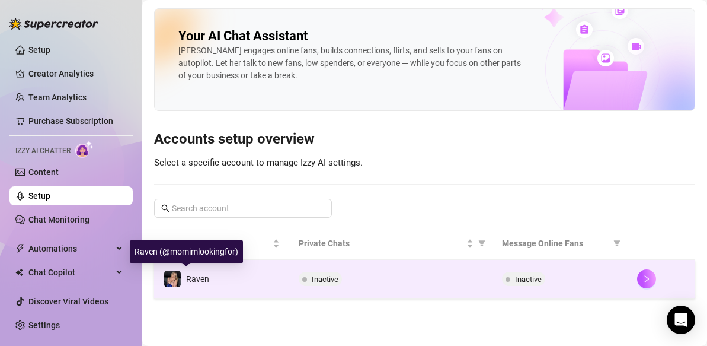
click at [176, 280] on img at bounding box center [172, 278] width 17 height 17
